Goal: Ask a question

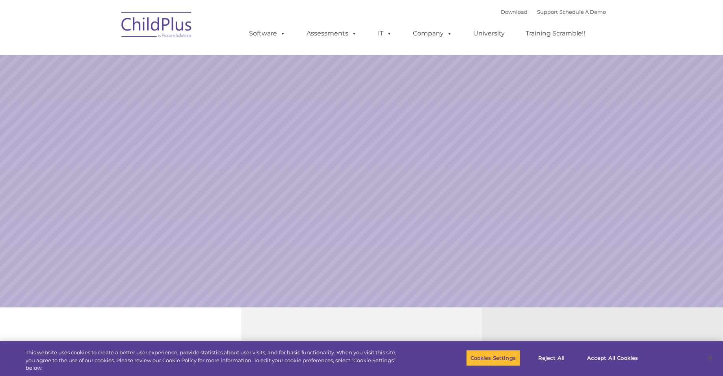
select select "MEDIUM"
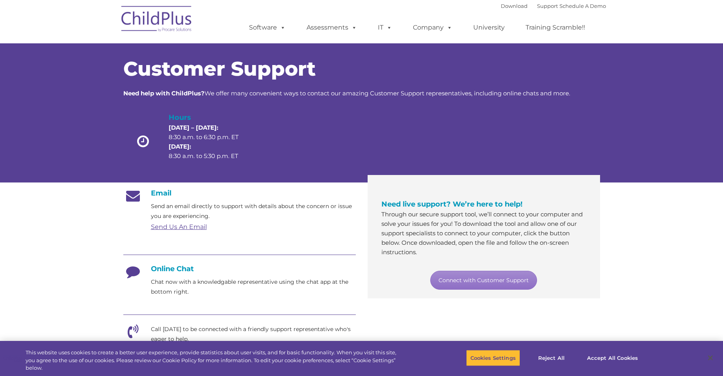
click at [187, 269] on h4 "Online Chat" at bounding box center [239, 268] width 233 height 9
click at [498, 280] on link "Connect with Customer Support" at bounding box center [483, 280] width 107 height 19
click at [473, 277] on link "Connect with Customer Support" at bounding box center [483, 280] width 107 height 19
drag, startPoint x: 632, startPoint y: 57, endPoint x: 624, endPoint y: 85, distance: 29.3
click at [624, 85] on div "Customer Support Need help with ChildPlus? We offer many convenient ways to con…" at bounding box center [361, 105] width 723 height 155
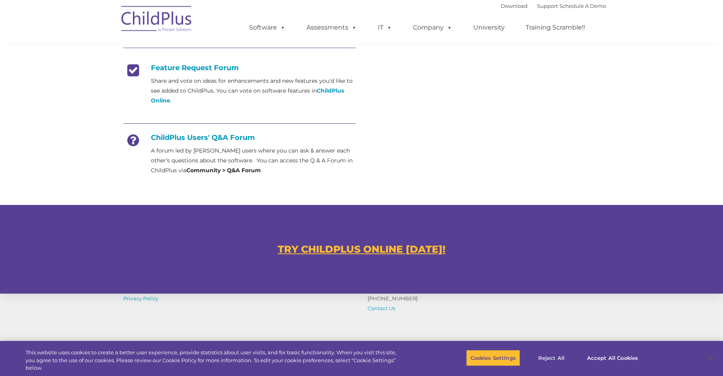
scroll to position [315, 0]
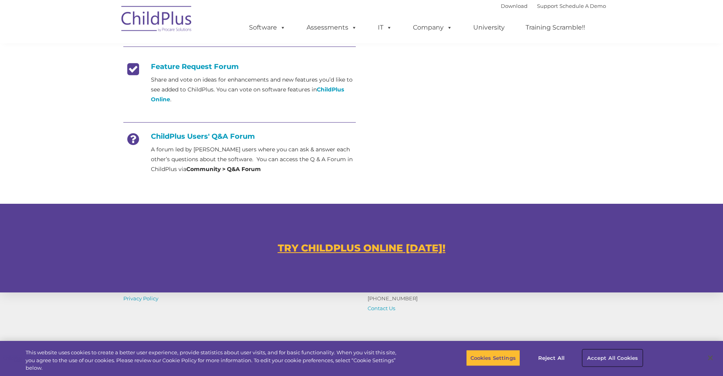
click at [595, 362] on button "Accept All Cookies" at bounding box center [613, 358] width 60 height 17
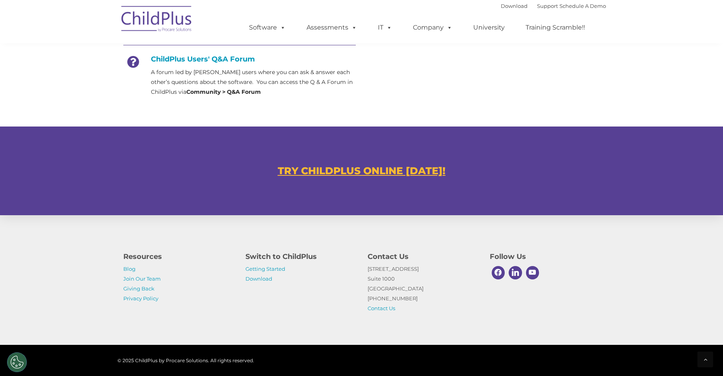
scroll to position [400, 0]
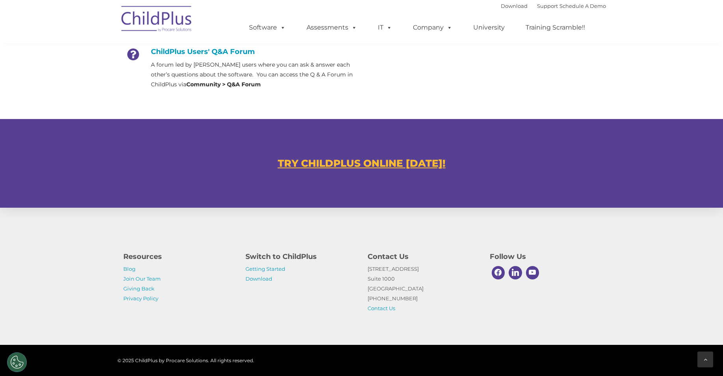
click at [707, 360] on icon at bounding box center [706, 360] width 4 height 6
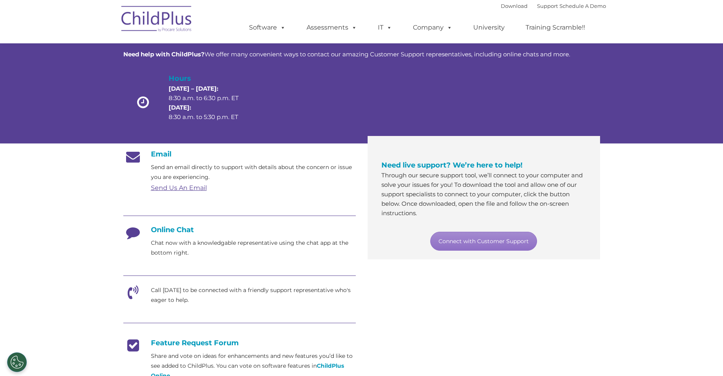
scroll to position [0, 0]
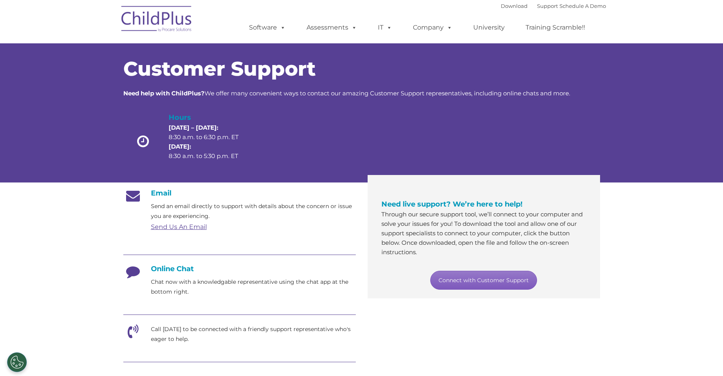
click at [491, 281] on link "Connect with Customer Support" at bounding box center [483, 280] width 107 height 19
click at [459, 204] on span "Need live support? We’re here to help!" at bounding box center [452, 204] width 141 height 9
click at [476, 276] on link "Connect with Customer Support" at bounding box center [483, 280] width 107 height 19
